Goal: Information Seeking & Learning: Learn about a topic

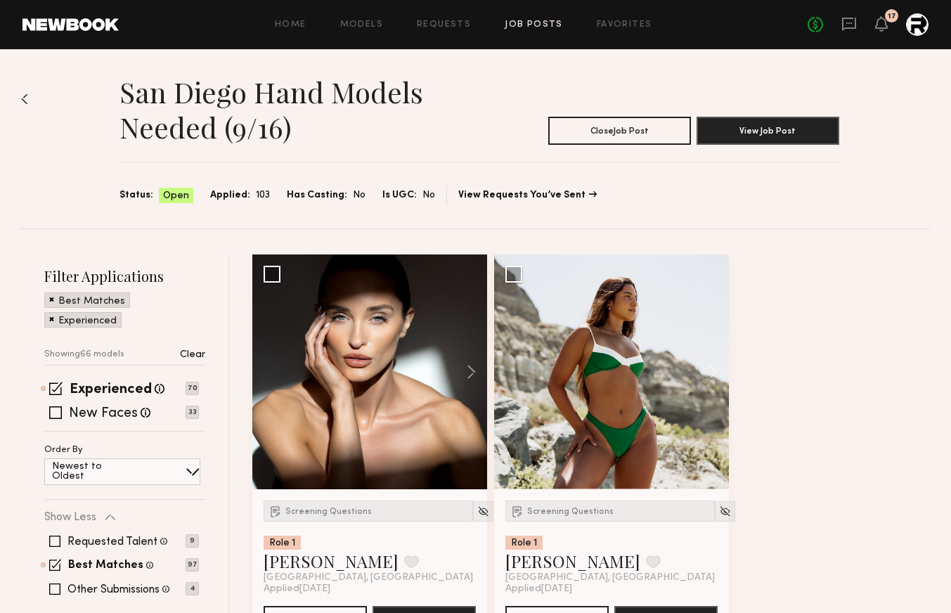
click at [526, 26] on link "Job Posts" at bounding box center [534, 24] width 58 height 9
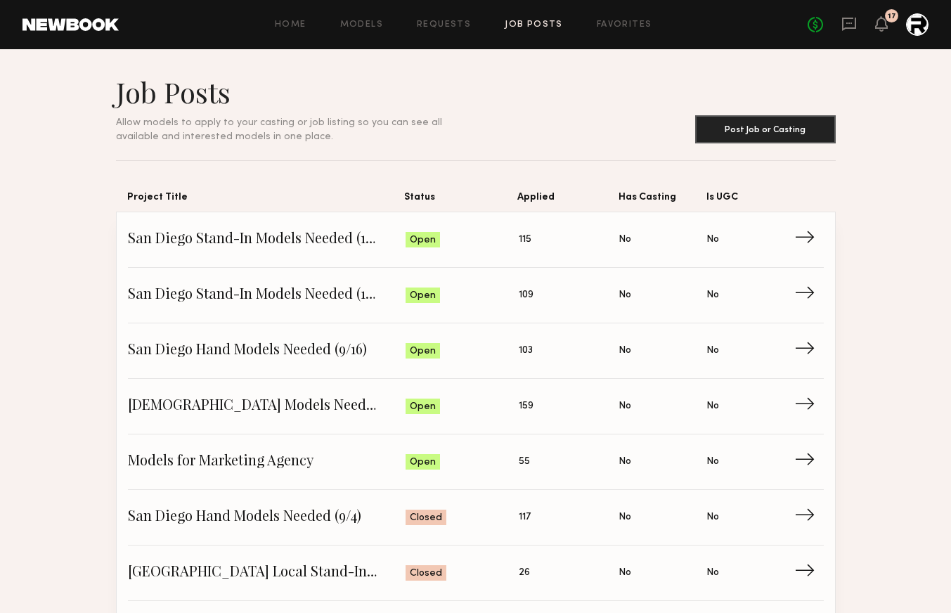
click at [916, 28] on div at bounding box center [917, 24] width 23 height 23
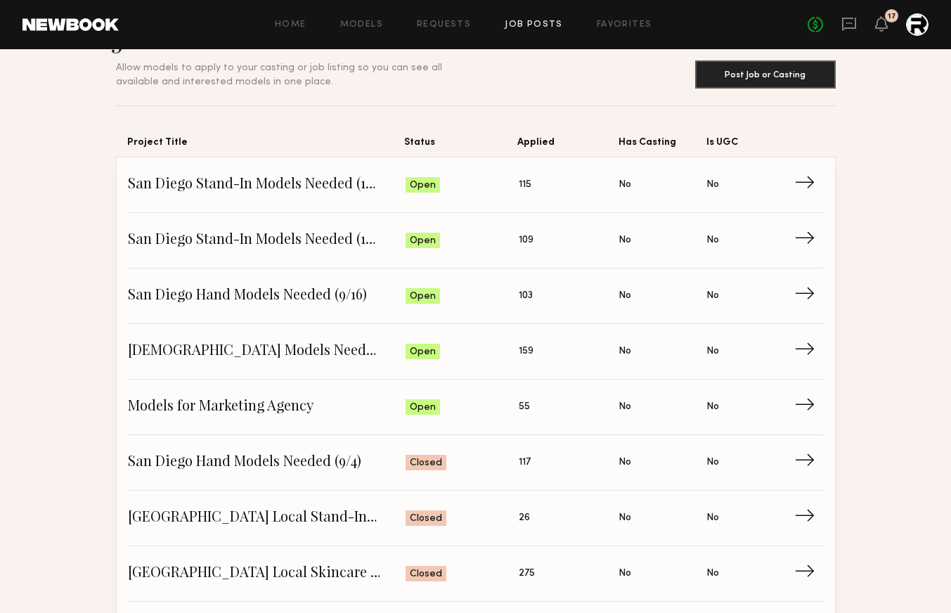
scroll to position [56, 0]
click at [278, 185] on span "San Diego Stand-In Models Needed (10/16)" at bounding box center [267, 184] width 278 height 21
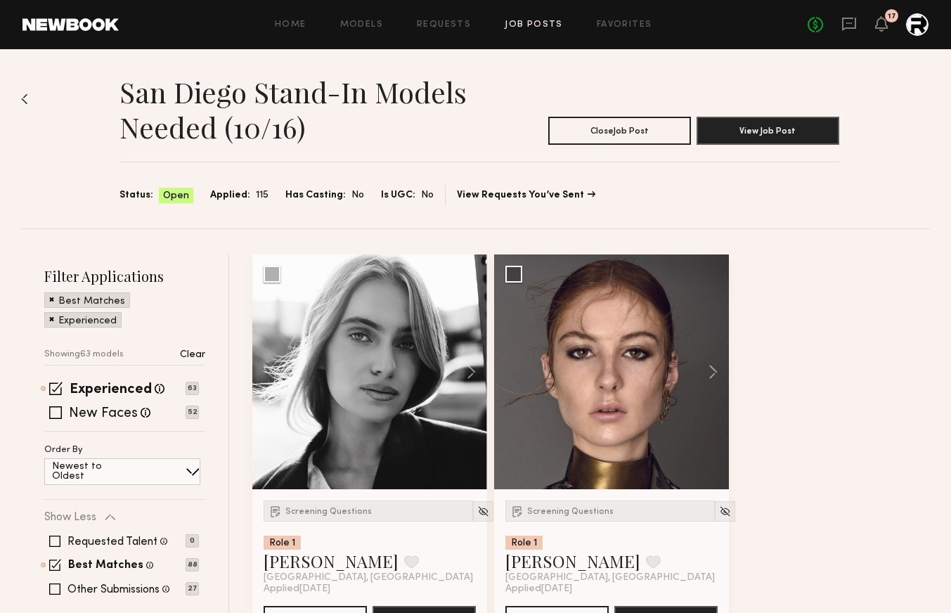
scroll to position [56, 0]
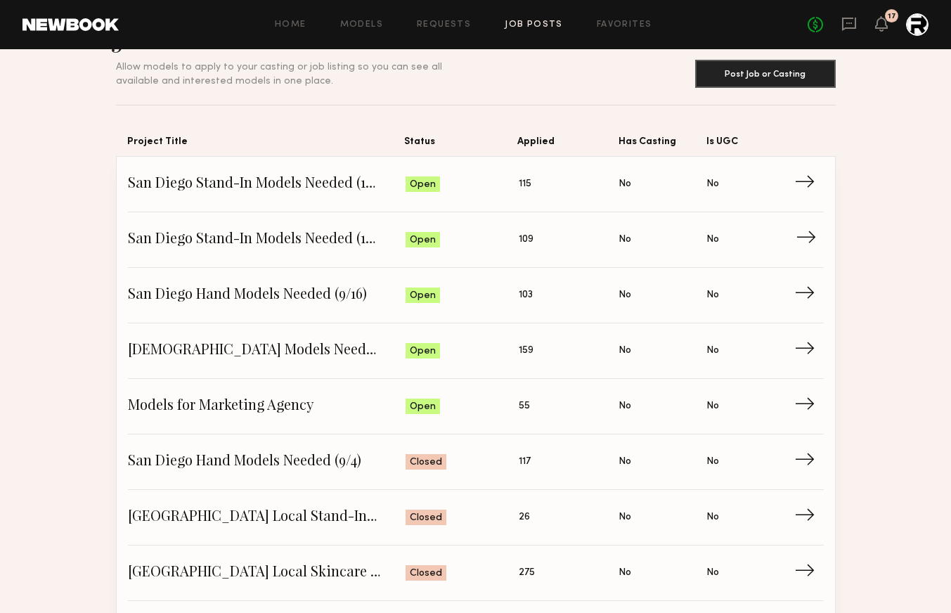
click at [338, 240] on span "San Diego Stand-In Models Needed (10/22)" at bounding box center [267, 239] width 278 height 21
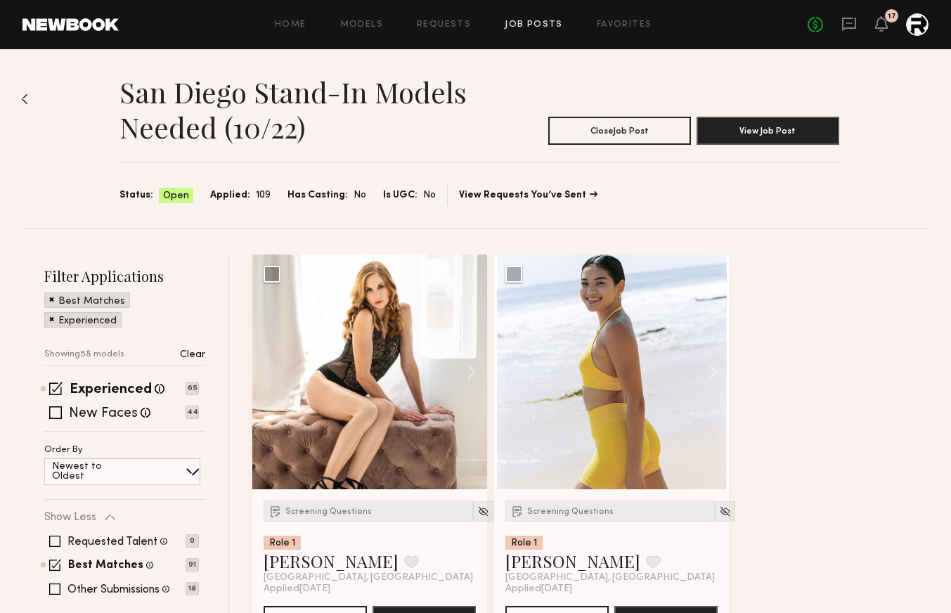
scroll to position [56, 0]
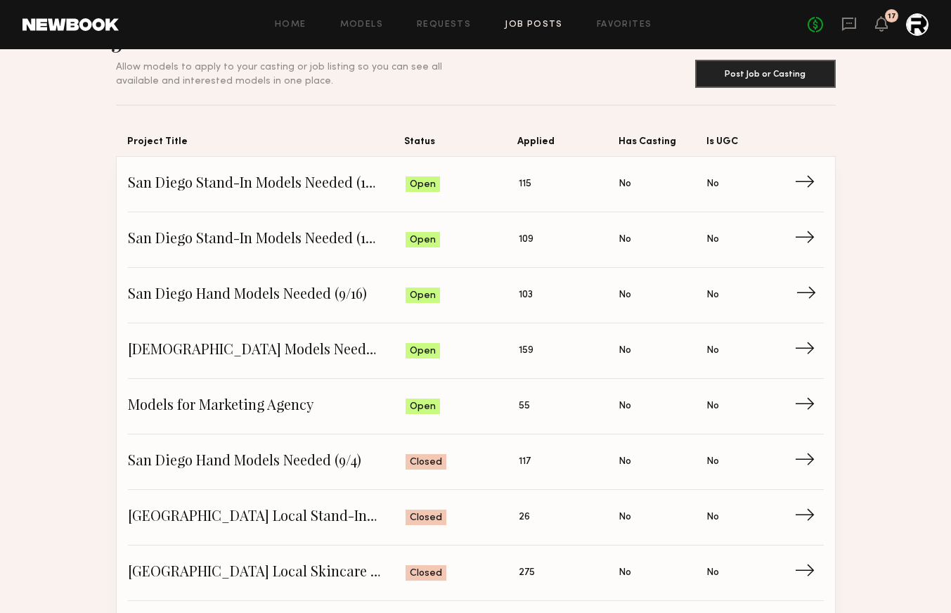
click at [332, 283] on link "San Diego Hand Models Needed (9/16) Status: Open Applied: 103 Has Casting: No I…" at bounding box center [476, 296] width 696 height 56
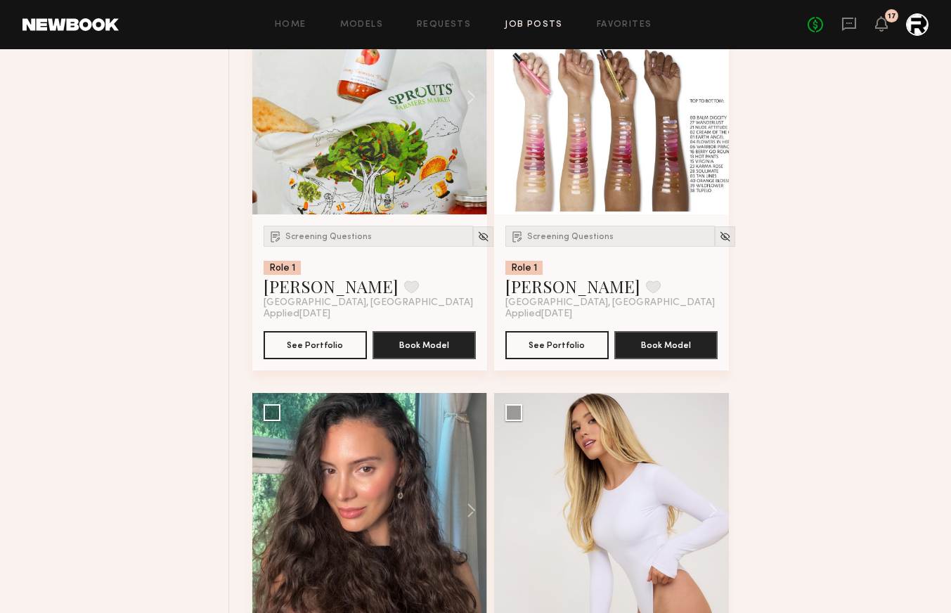
scroll to position [2557, 0]
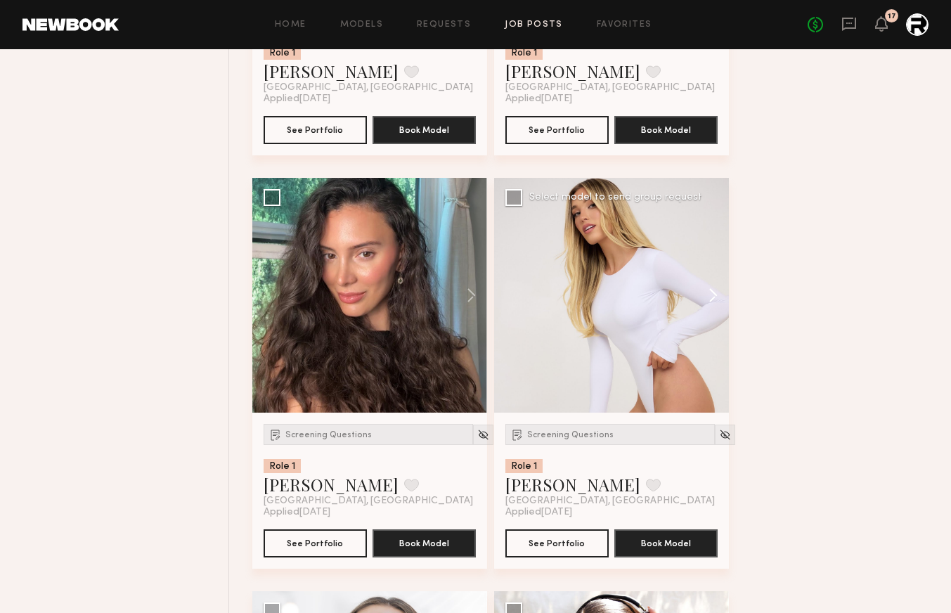
click at [712, 297] on button at bounding box center [706, 295] width 45 height 235
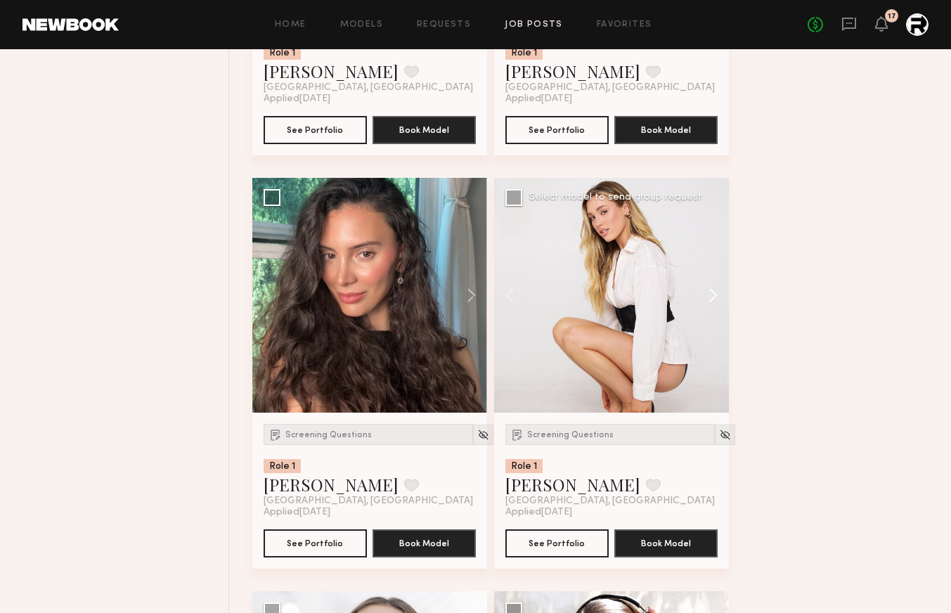
click at [712, 297] on button at bounding box center [706, 295] width 45 height 235
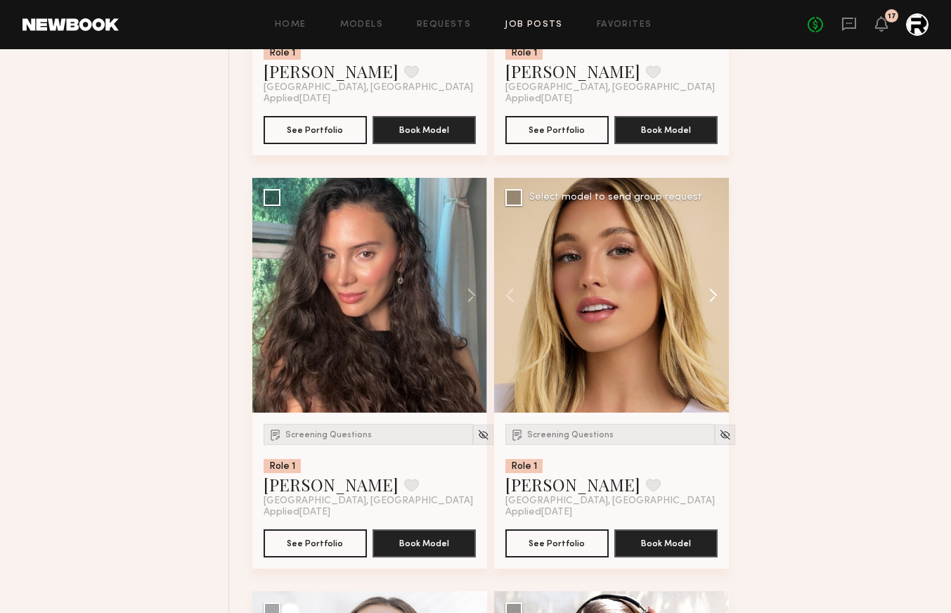
click at [712, 297] on button at bounding box center [706, 295] width 45 height 235
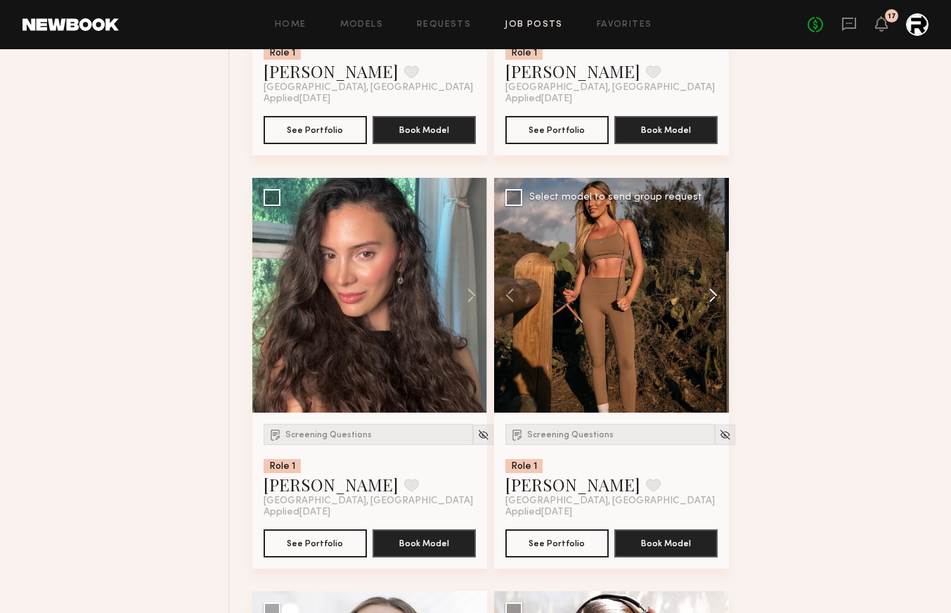
click at [712, 297] on button at bounding box center [706, 295] width 45 height 235
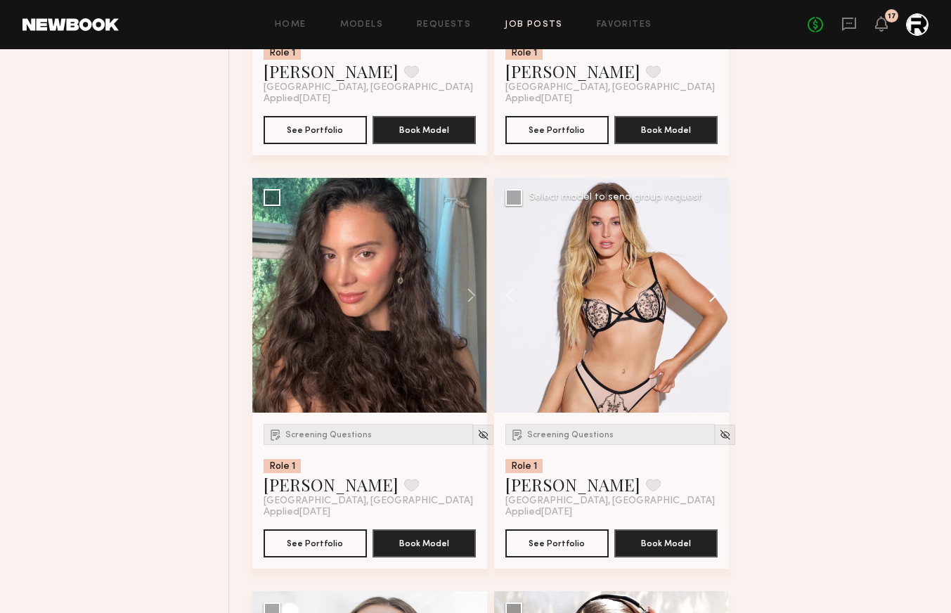
click at [712, 297] on button at bounding box center [706, 295] width 45 height 235
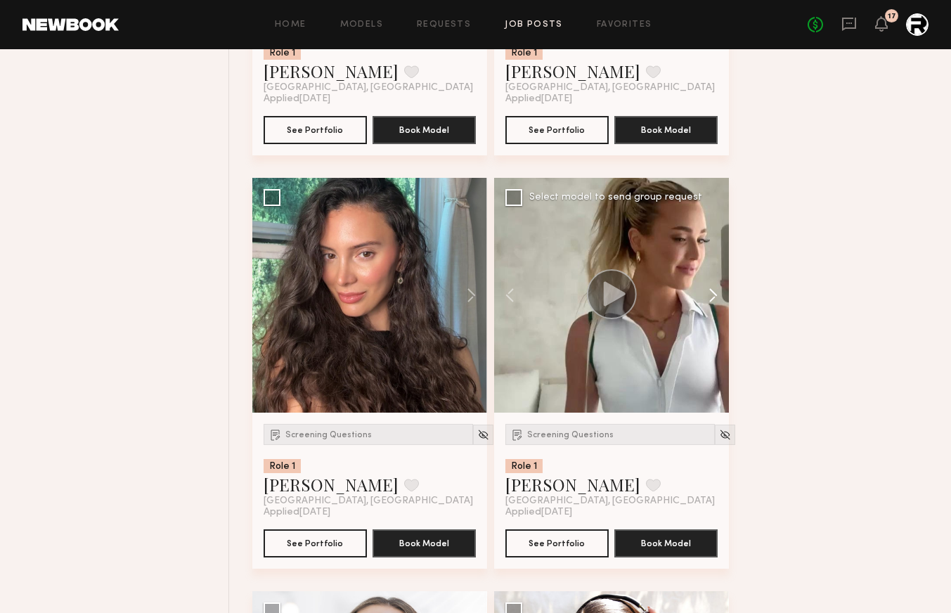
click at [712, 297] on button at bounding box center [706, 295] width 45 height 235
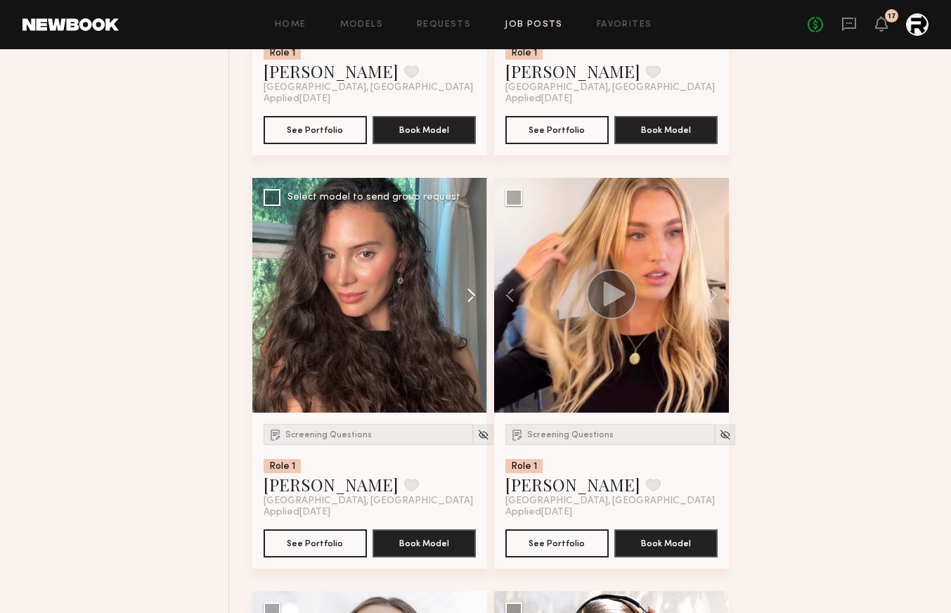
click at [463, 295] on button at bounding box center [464, 295] width 45 height 235
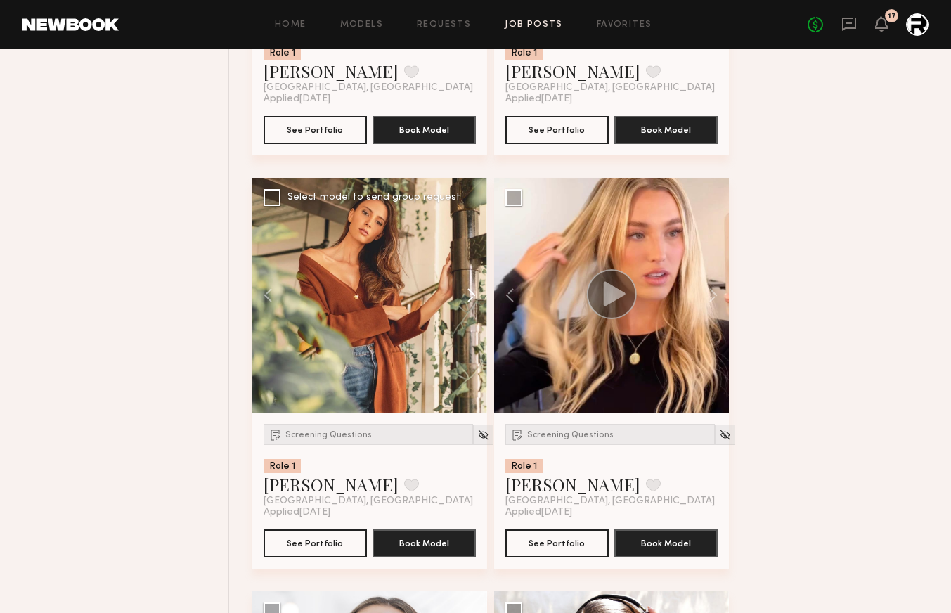
click at [468, 295] on button at bounding box center [464, 295] width 45 height 235
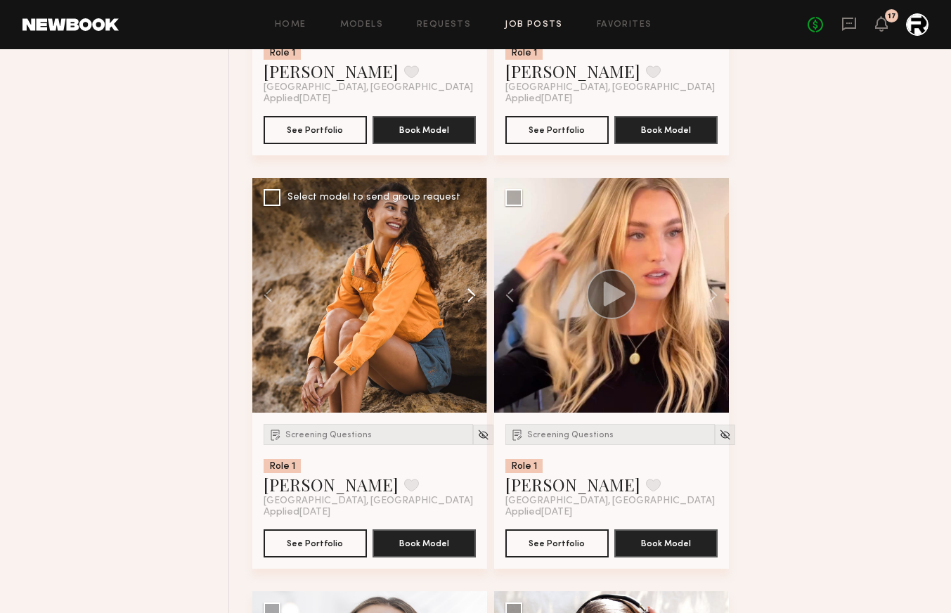
click at [468, 295] on button at bounding box center [464, 295] width 45 height 235
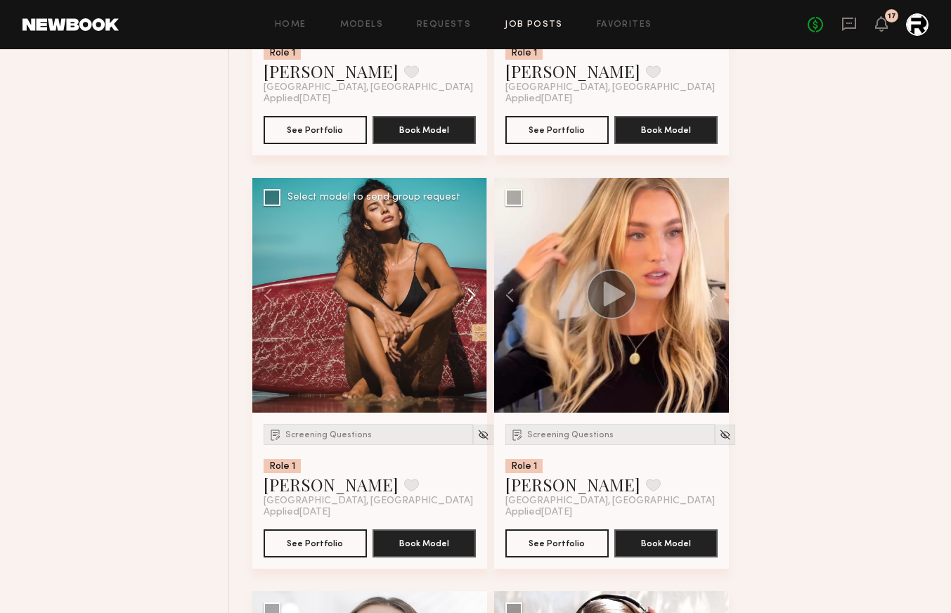
click at [468, 295] on button at bounding box center [464, 295] width 45 height 235
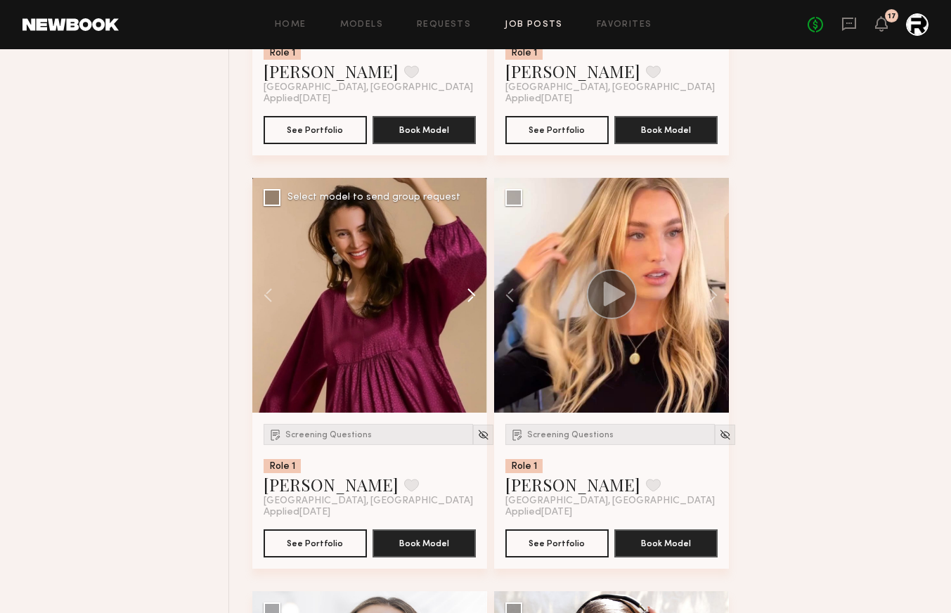
click at [468, 295] on button at bounding box center [464, 295] width 45 height 235
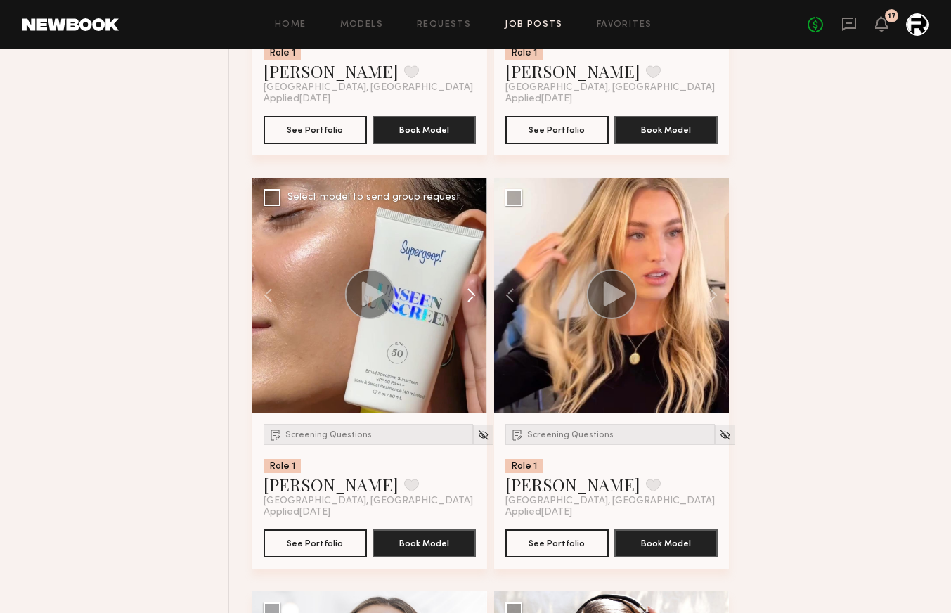
click at [468, 295] on button at bounding box center [464, 295] width 45 height 235
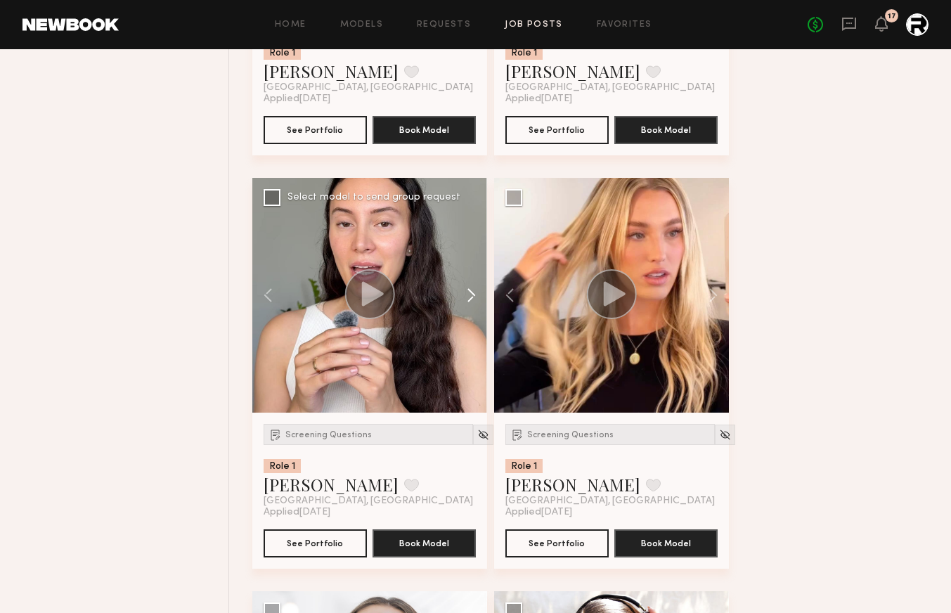
click at [468, 295] on button at bounding box center [464, 295] width 45 height 235
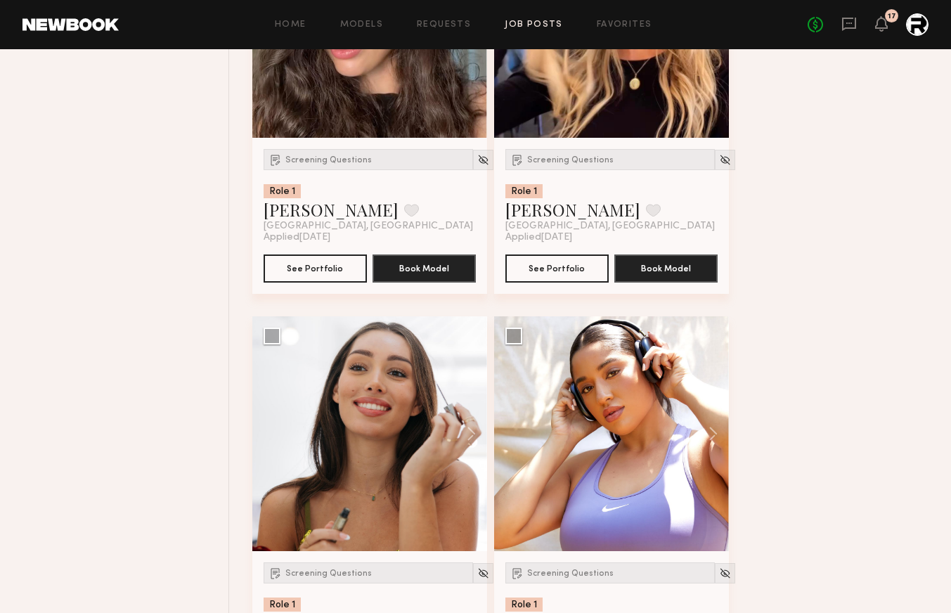
scroll to position [2889, 0]
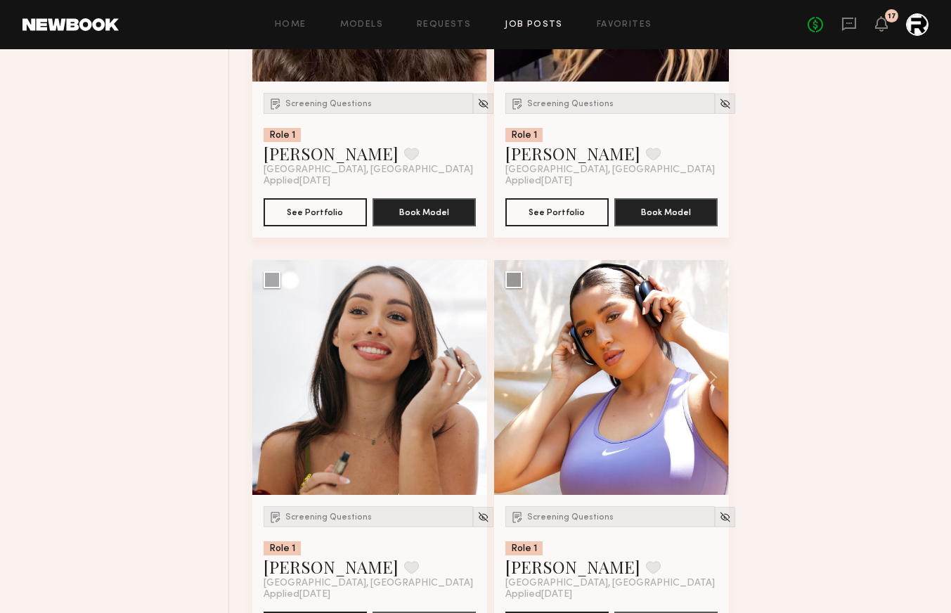
scroll to position [56, 0]
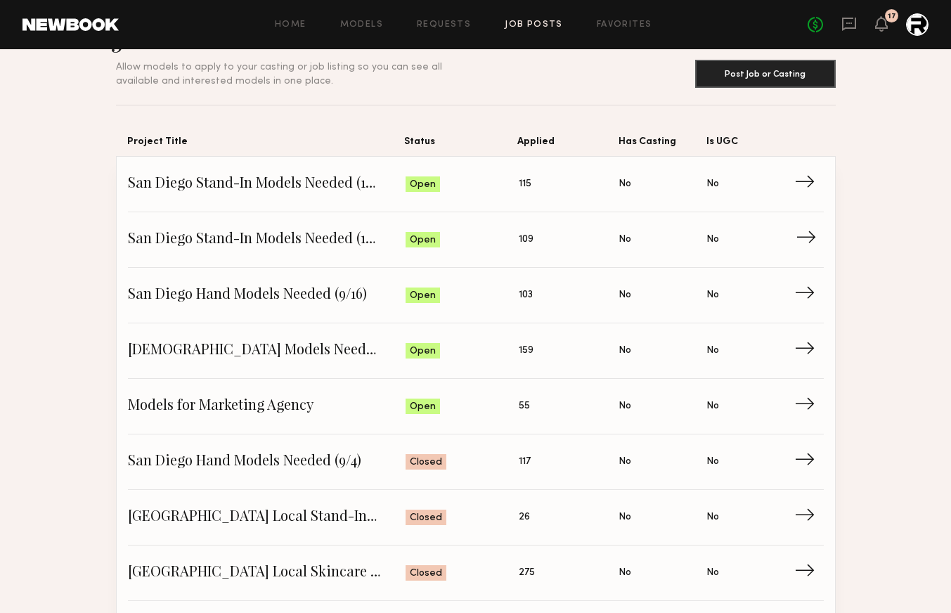
click at [322, 245] on span "San Diego Stand-In Models Needed (10/22)" at bounding box center [267, 239] width 278 height 21
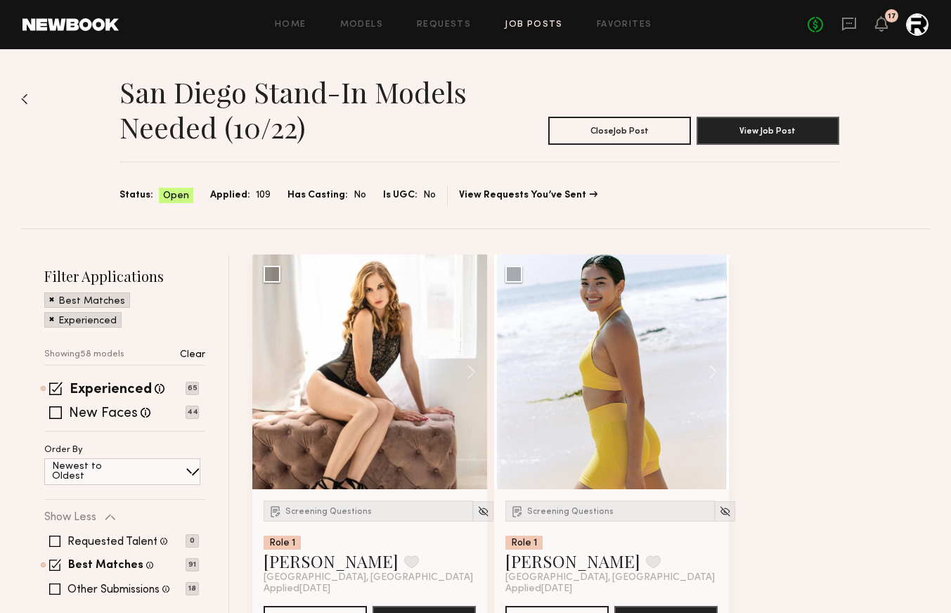
click at [23, 87] on div "San Diego Stand-In Models Needed (10/22) Close Job Post View Job Post Status: O…" at bounding box center [475, 138] width 909 height 179
click at [24, 98] on img at bounding box center [24, 99] width 7 height 11
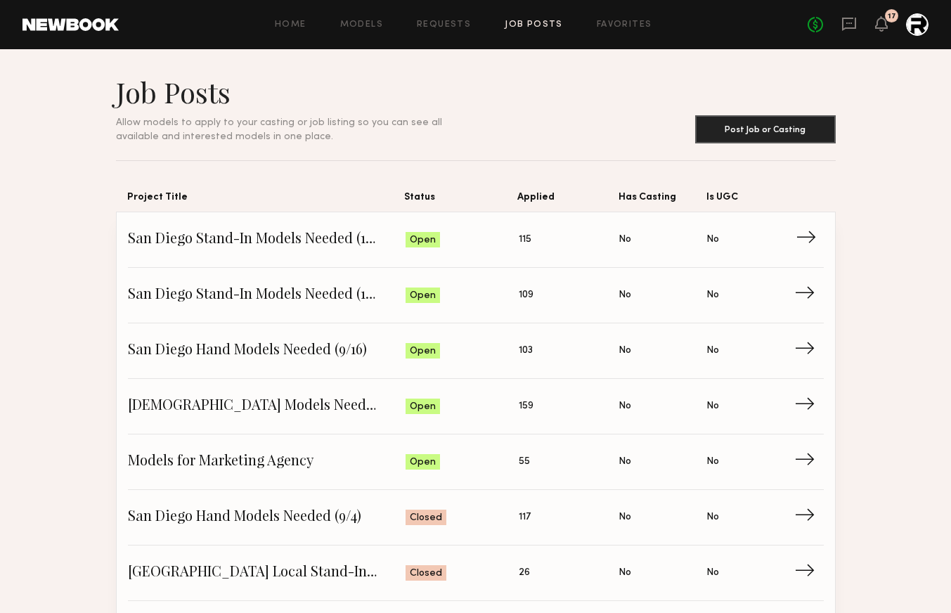
click at [299, 240] on span "San Diego Stand-In Models Needed (10/16)" at bounding box center [267, 239] width 278 height 21
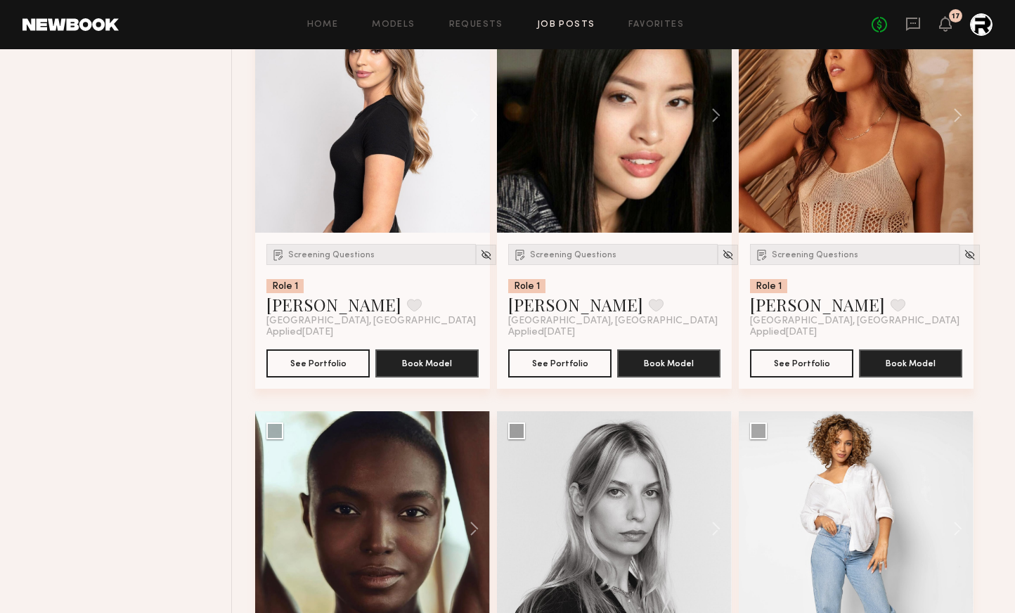
scroll to position [1199, 0]
